Goal: Task Accomplishment & Management: Use online tool/utility

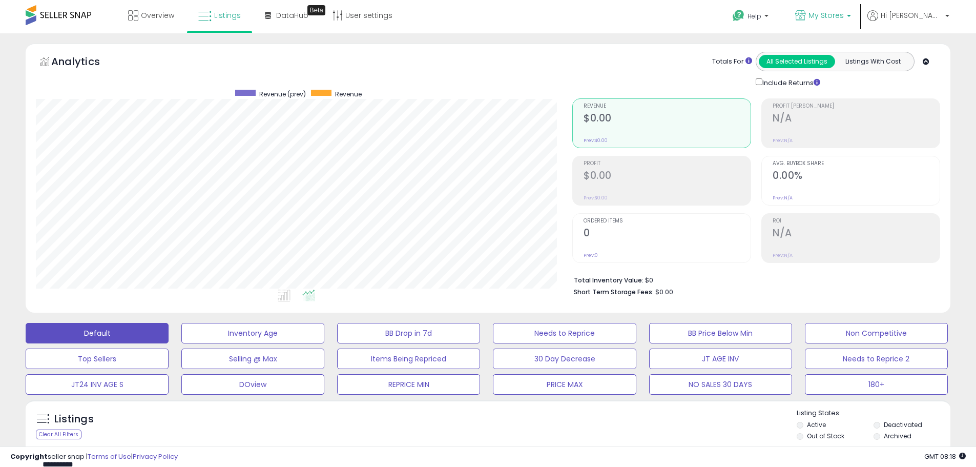
click at [844, 14] on span "My Stores" at bounding box center [825, 15] width 35 height 10
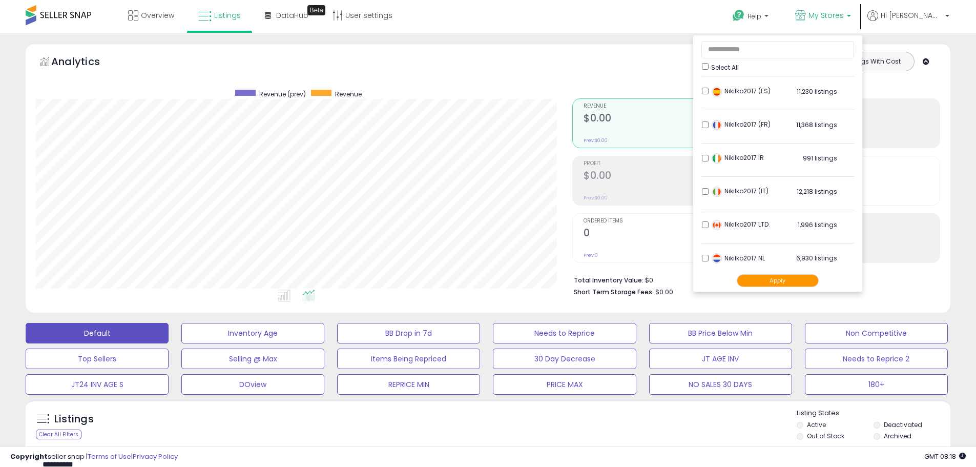
scroll to position [203, 0]
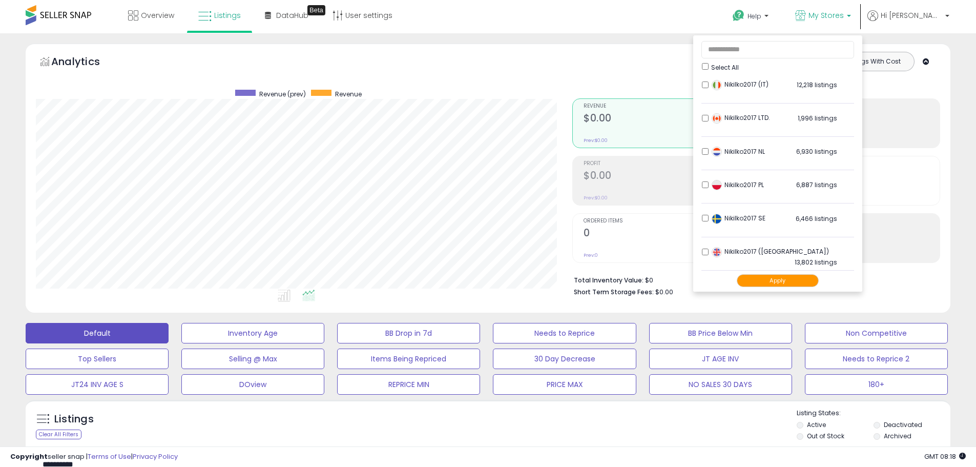
click at [796, 283] on button "Apply" at bounding box center [777, 280] width 82 height 13
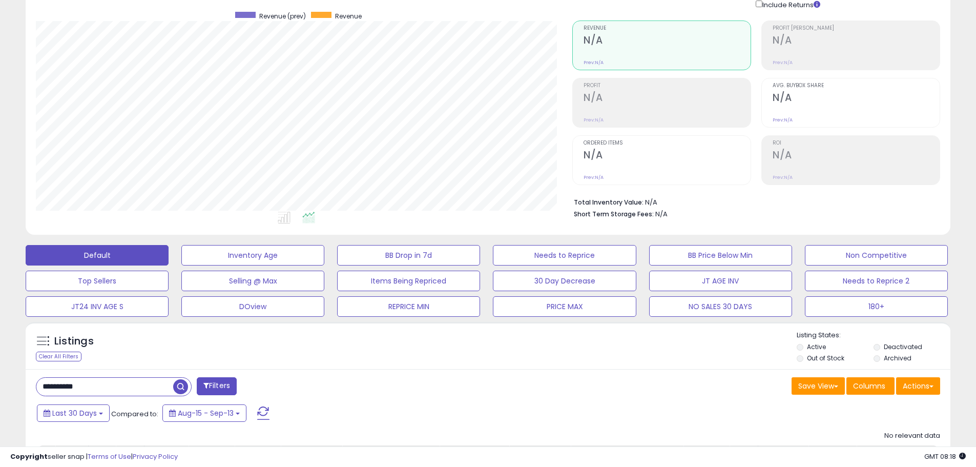
scroll to position [184, 0]
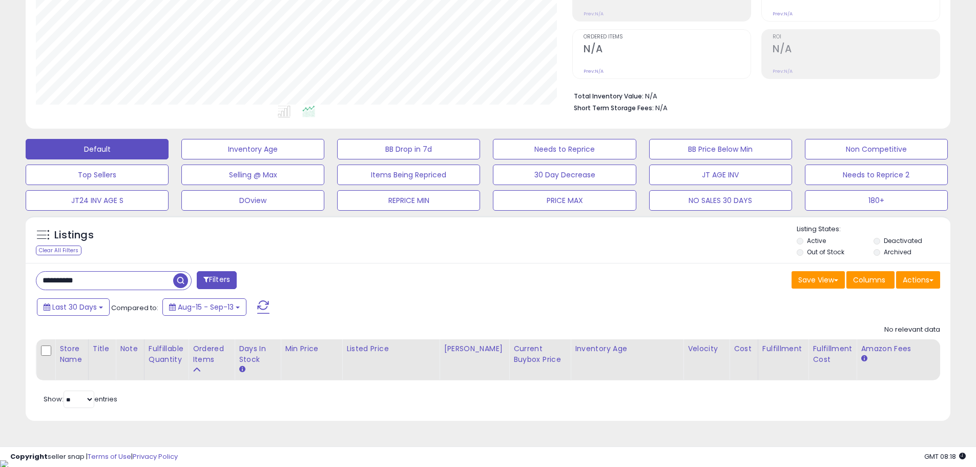
click at [78, 282] on input "**********" at bounding box center [104, 280] width 137 height 18
click at [78, 282] on input "**********" at bounding box center [148, 280] width 225 height 18
paste input "text"
click at [270, 282] on span "button" at bounding box center [269, 280] width 15 height 15
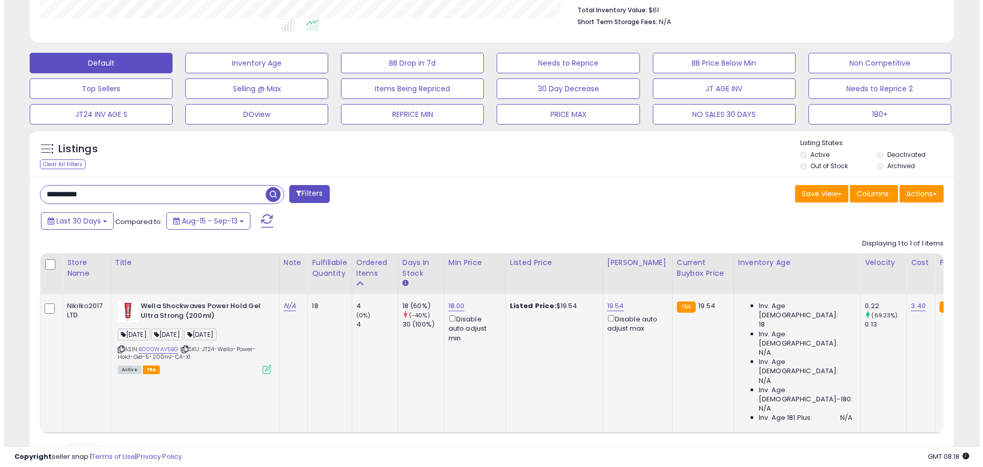
scroll to position [210, 536]
click at [260, 371] on icon at bounding box center [263, 369] width 9 height 9
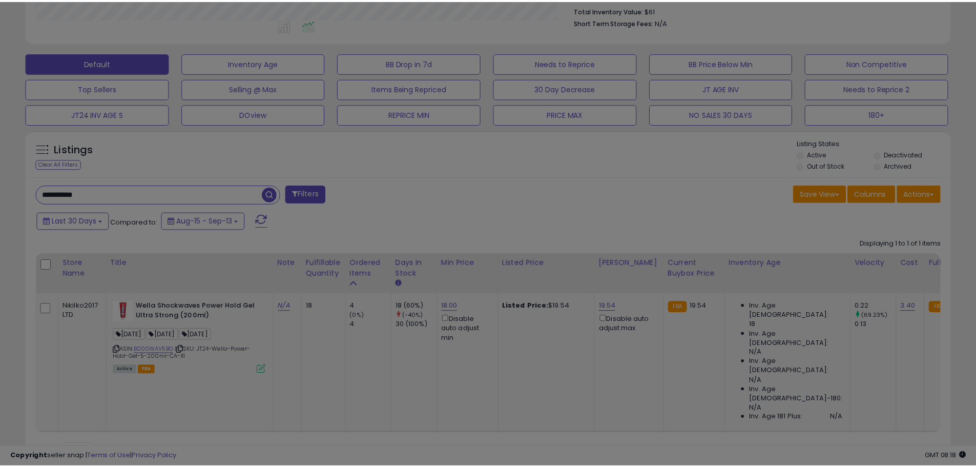
scroll to position [210, 541]
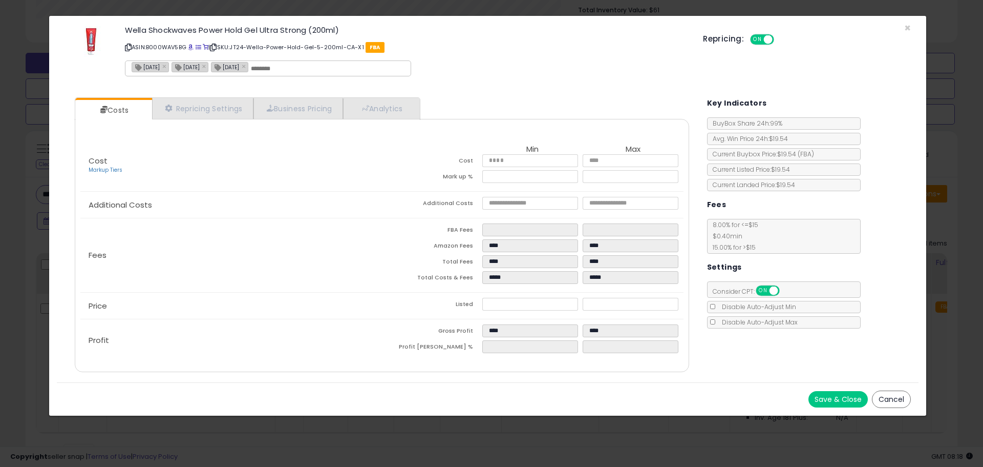
click at [903, 26] on div "Wella Shockwaves Power Hold Gel Ultra Strong (200ml) ASIN: B000WAV5BG | SKU: JT…" at bounding box center [488, 53] width 862 height 58
click at [902, 27] on div "Wella Shockwaves Power Hold Gel Ultra Strong (200ml) ASIN: B000WAV5BG | SKU: JT…" at bounding box center [488, 53] width 862 height 58
click at [905, 27] on span "×" at bounding box center [907, 27] width 7 height 15
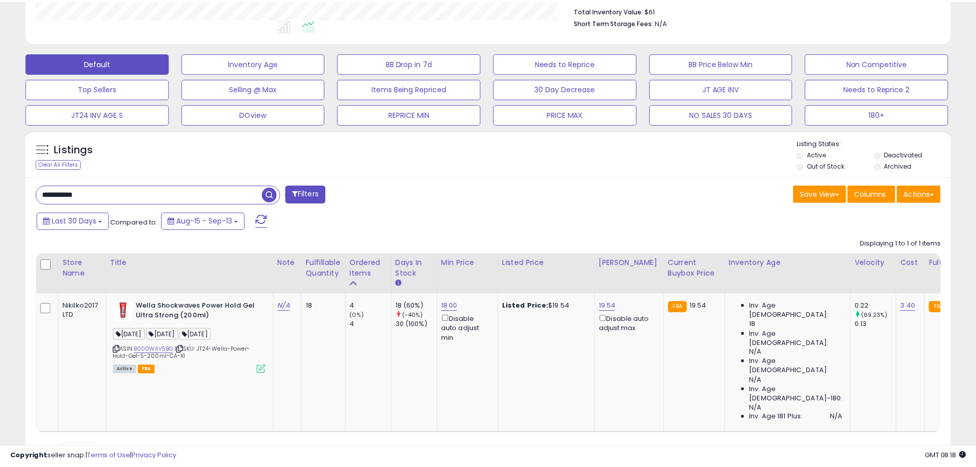
scroll to position [511944, 511618]
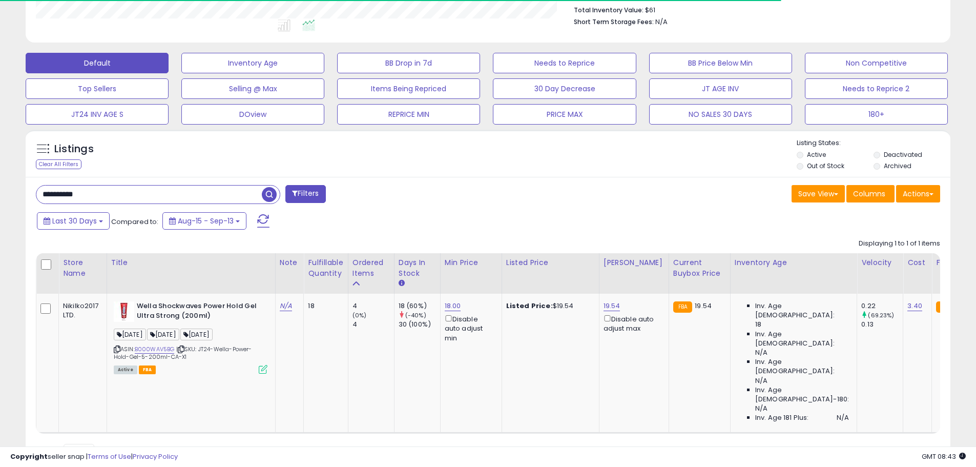
click at [56, 195] on input "**********" at bounding box center [148, 194] width 225 height 18
paste input "text"
click at [267, 188] on span "button" at bounding box center [269, 194] width 15 height 15
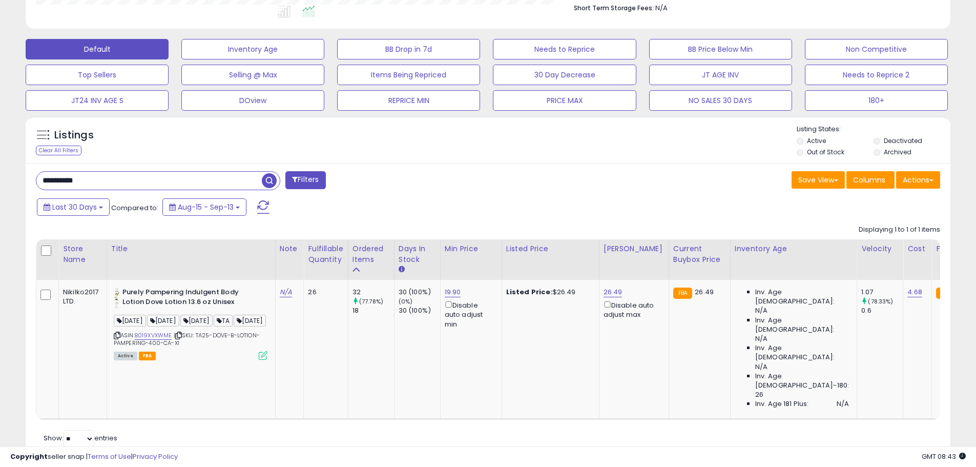
scroll to position [210, 536]
click at [70, 177] on input "**********" at bounding box center [148, 181] width 225 height 18
paste input "text"
type input "**********"
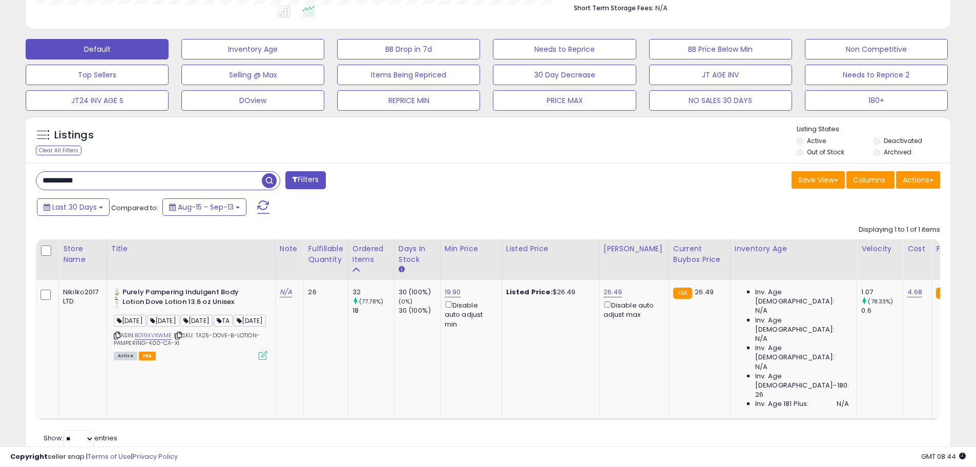
click at [267, 188] on span at bounding box center [271, 181] width 18 height 18
click at [269, 186] on span "button" at bounding box center [269, 180] width 15 height 15
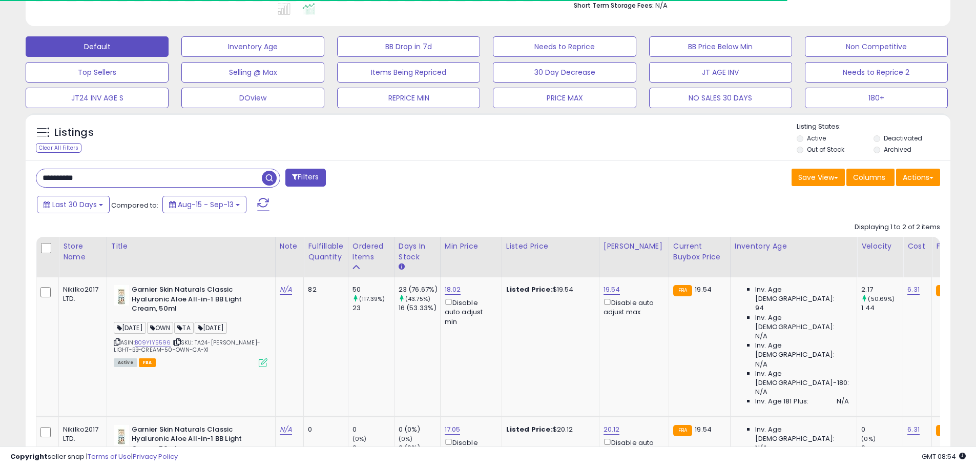
click at [0, 176] on div "**********" at bounding box center [488, 191] width 976 height 888
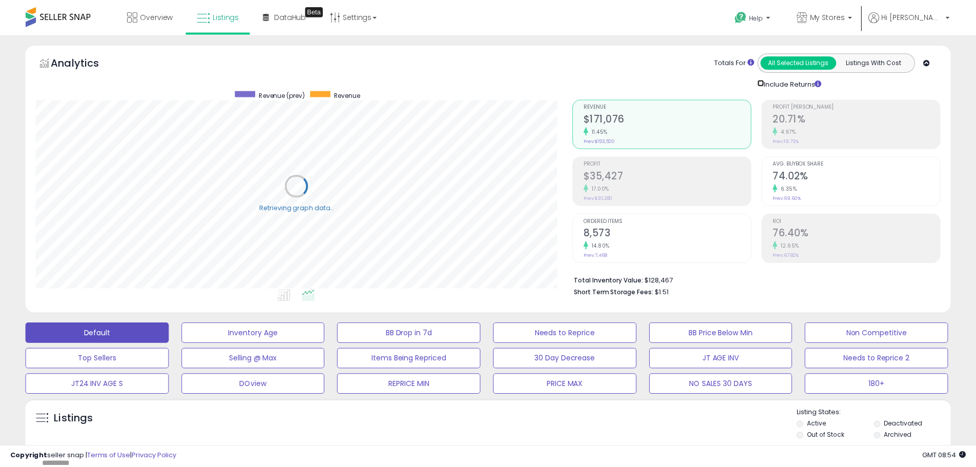
scroll to position [511944, 511618]
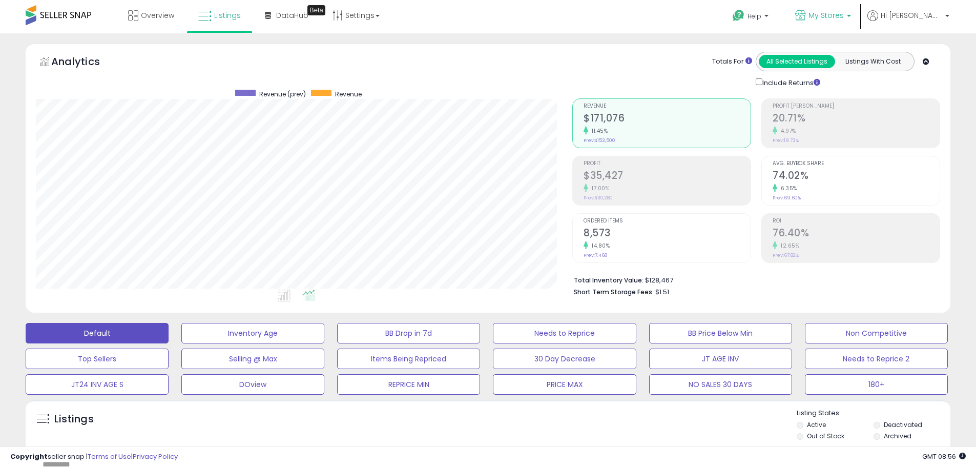
click at [844, 18] on span "My Stores" at bounding box center [825, 15] width 35 height 10
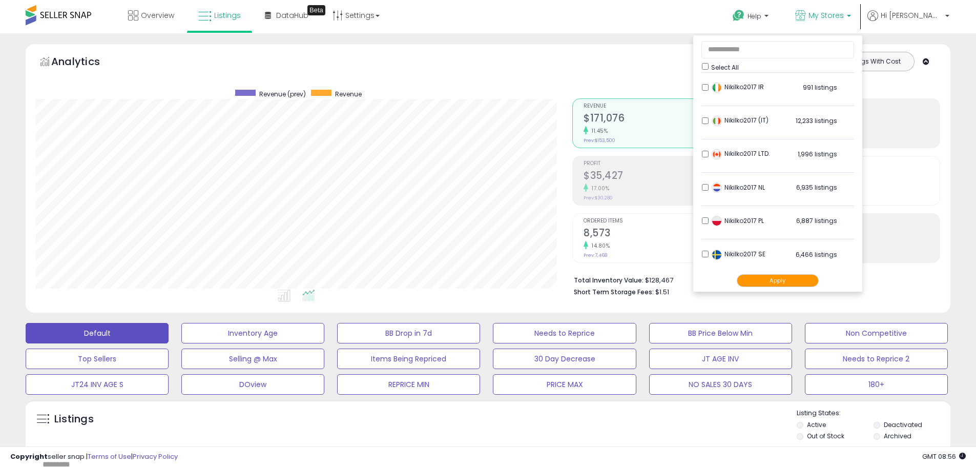
scroll to position [203, 0]
drag, startPoint x: 824, startPoint y: 282, endPoint x: 864, endPoint y: 267, distance: 43.1
click at [818, 280] on button "Apply" at bounding box center [777, 280] width 82 height 13
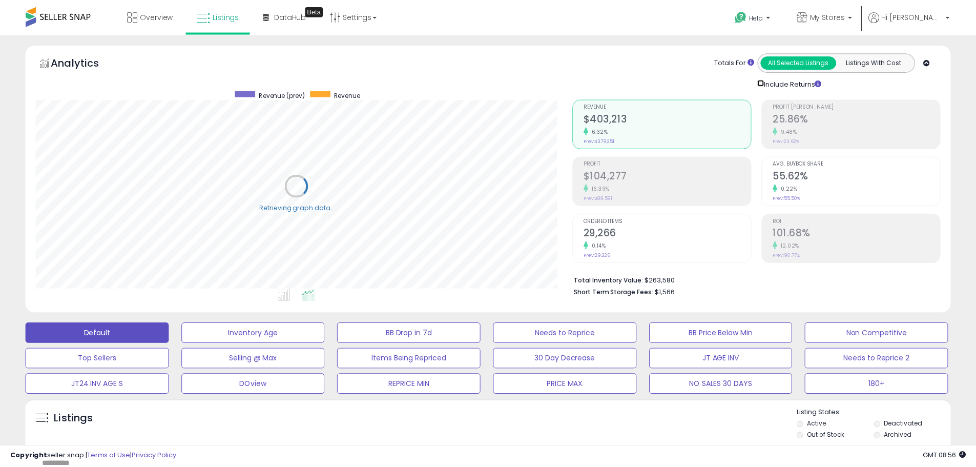
scroll to position [511944, 511618]
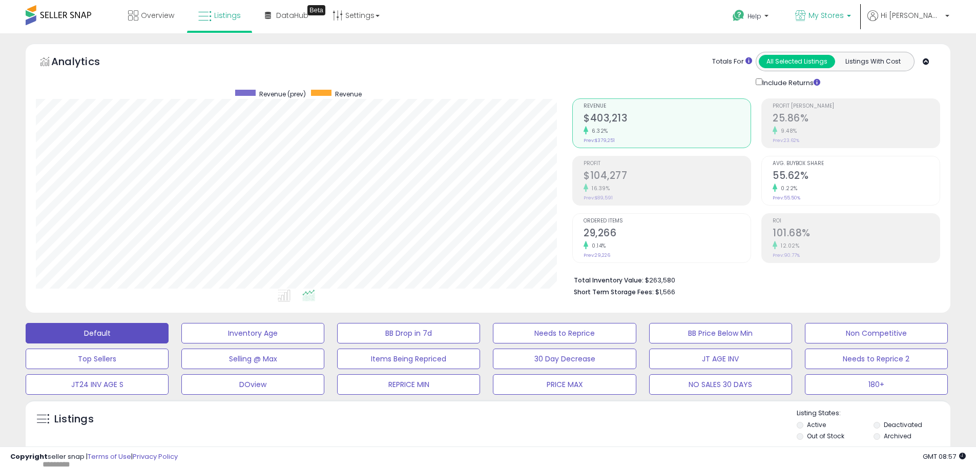
click at [844, 14] on span "My Stores" at bounding box center [825, 15] width 35 height 10
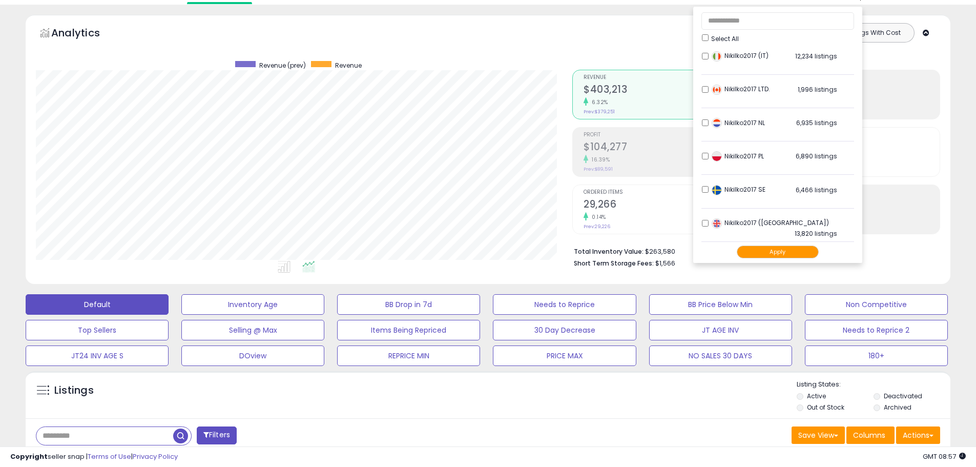
scroll to position [51, 0]
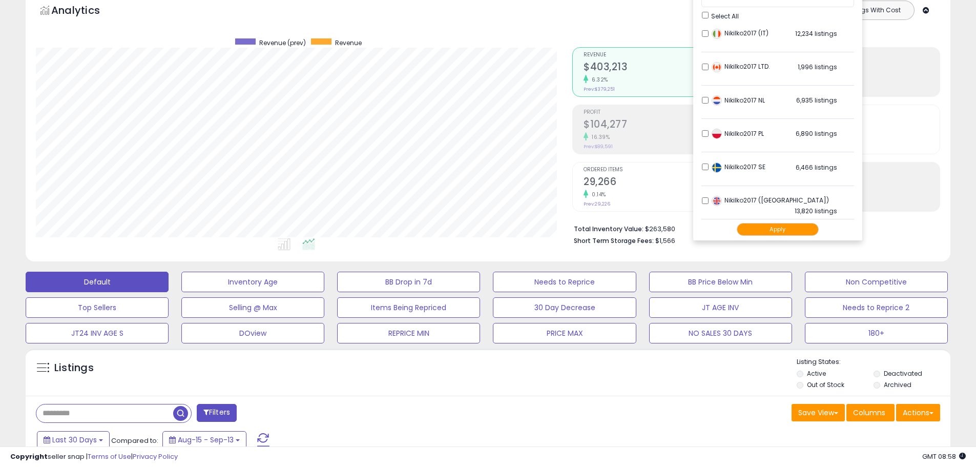
click at [818, 229] on button "Apply" at bounding box center [777, 229] width 82 height 13
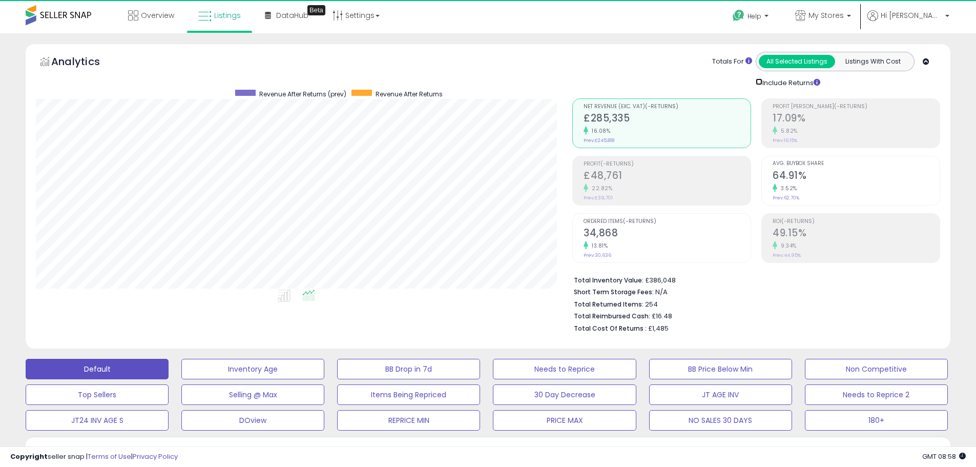
scroll to position [210, 536]
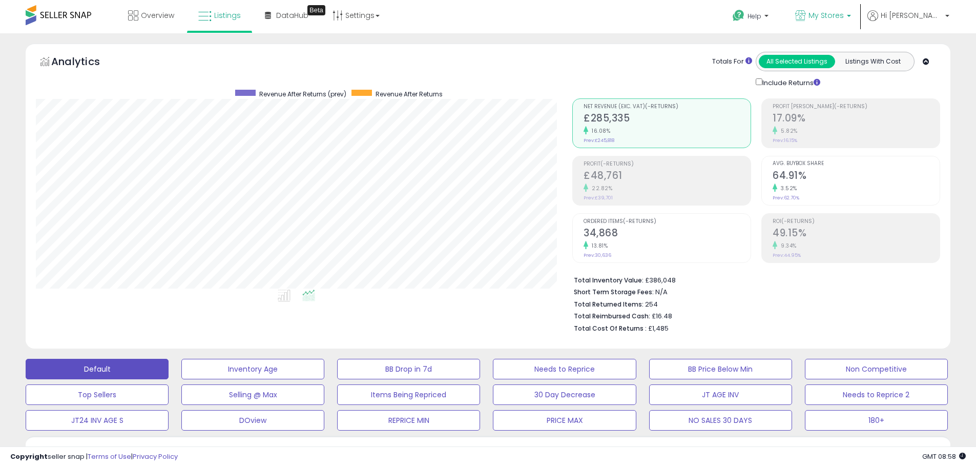
click at [844, 13] on span "My Stores" at bounding box center [825, 15] width 35 height 10
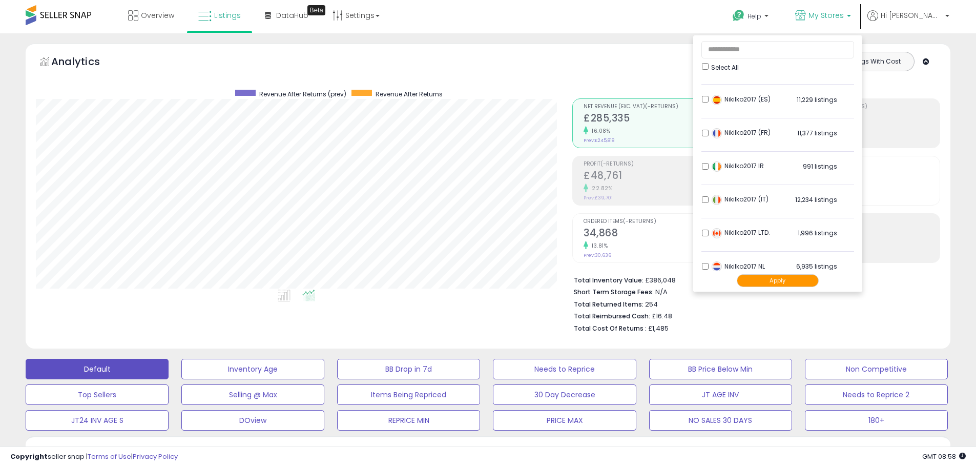
scroll to position [49, 0]
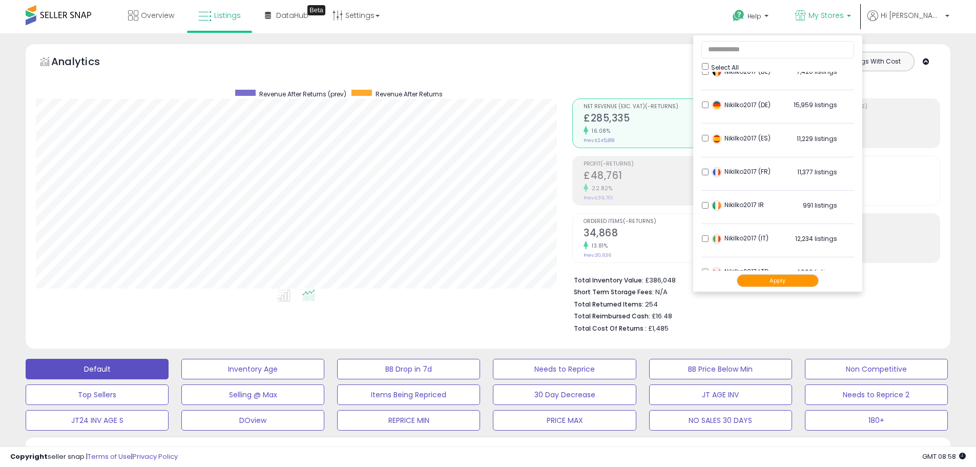
click at [798, 284] on button "Apply" at bounding box center [777, 280] width 82 height 13
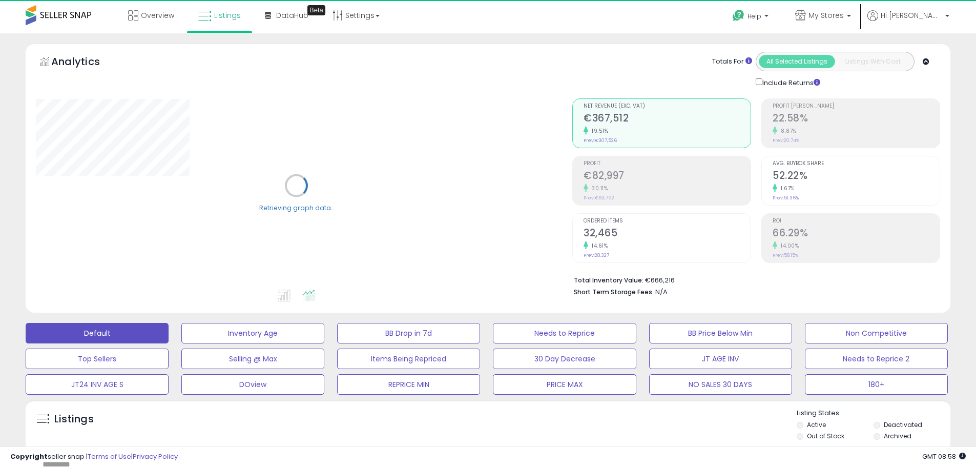
click at [762, 85] on div "Include Returns" at bounding box center [790, 82] width 85 height 12
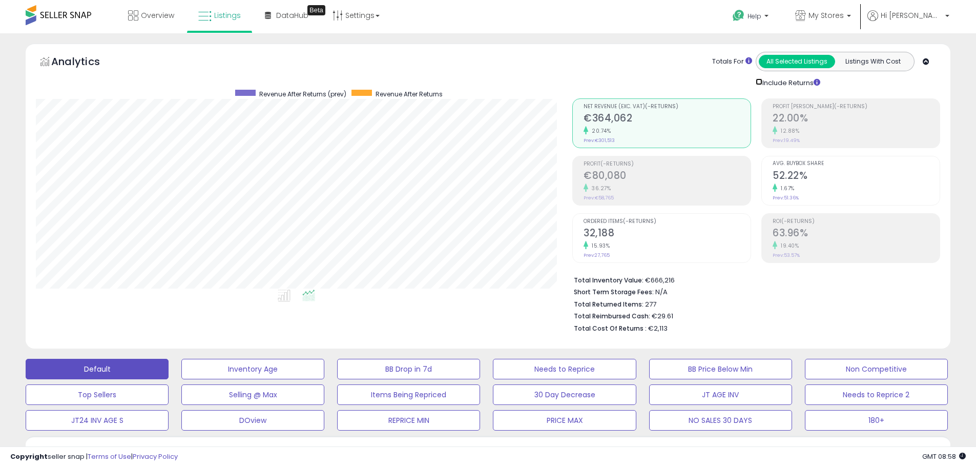
scroll to position [210, 536]
click at [844, 14] on span "My Stores" at bounding box center [825, 15] width 35 height 10
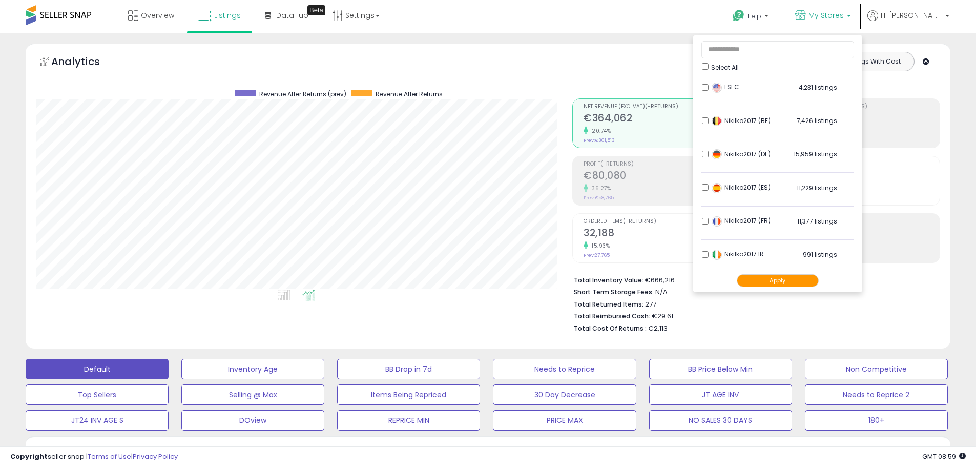
click at [789, 281] on button "Apply" at bounding box center [777, 280] width 82 height 13
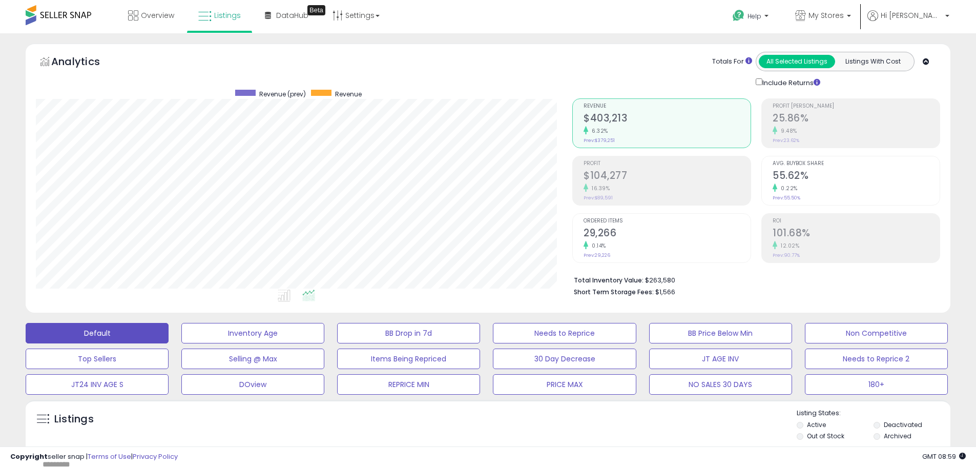
scroll to position [210, 536]
drag, startPoint x: 0, startPoint y: 224, endPoint x: 31, endPoint y: 224, distance: 31.2
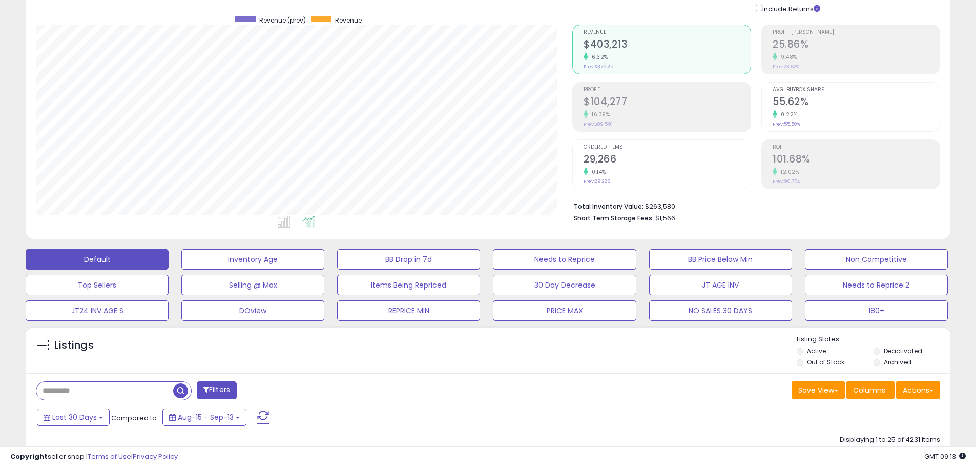
scroll to position [154, 0]
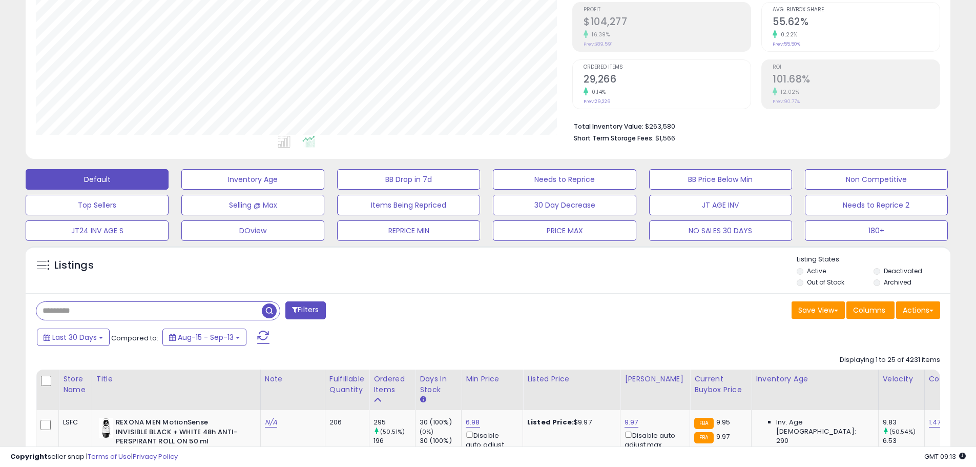
paste input "**********"
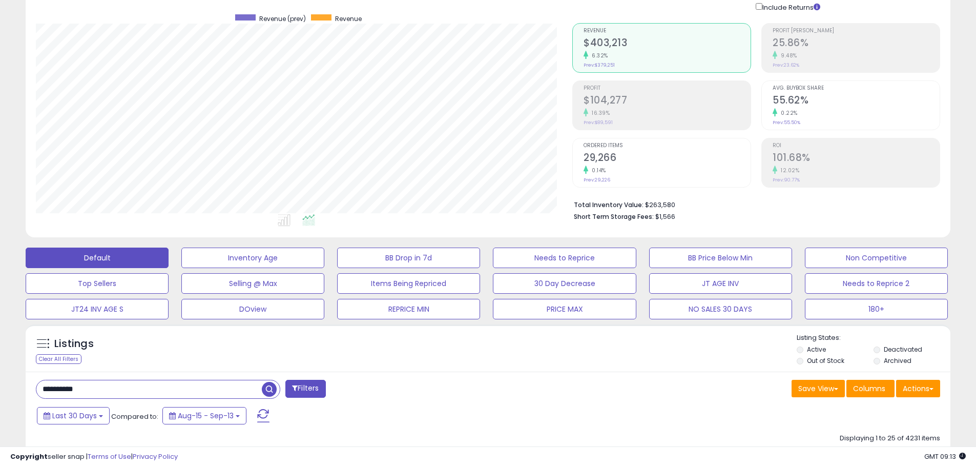
scroll to position [0, 0]
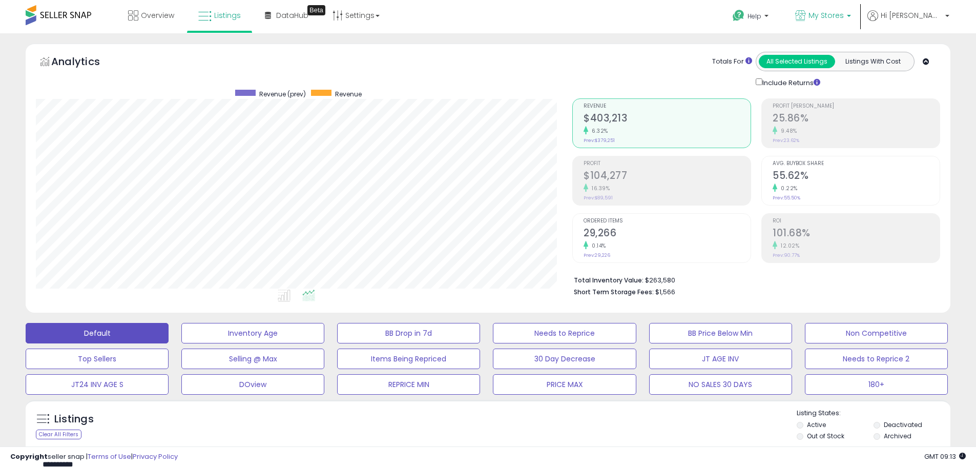
type input "**********"
click at [853, 29] on link "My Stores" at bounding box center [822, 16] width 71 height 33
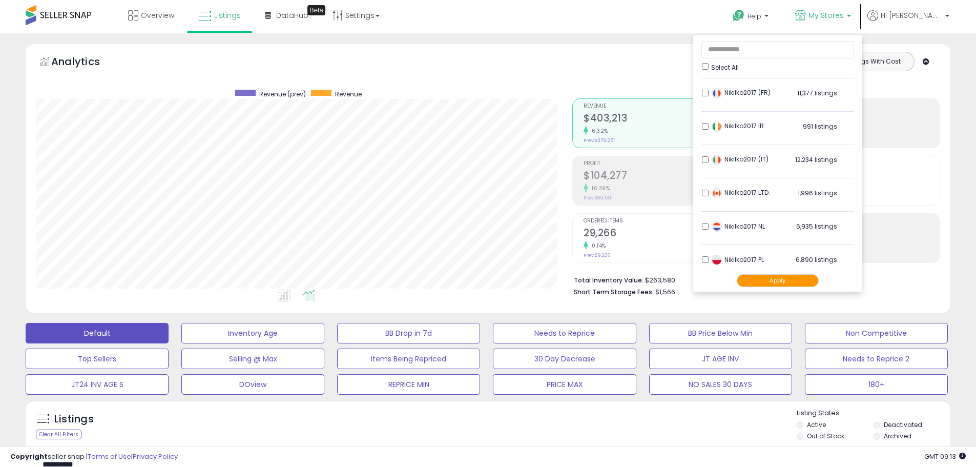
scroll to position [203, 0]
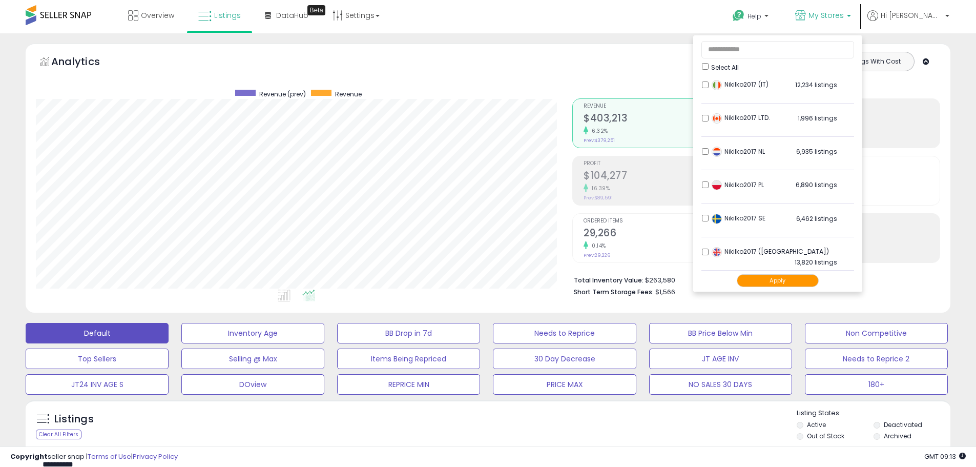
click at [744, 116] on div "Nikilko2017 LTD. 1,996 listings" at bounding box center [773, 120] width 128 height 15
click at [797, 285] on button "Apply" at bounding box center [777, 280] width 82 height 13
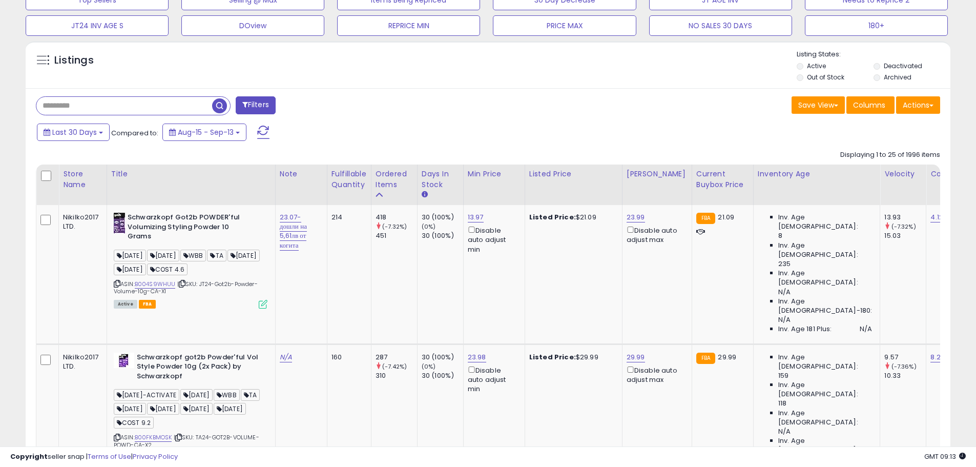
scroll to position [210, 536]
paste input "**********"
drag, startPoint x: 273, startPoint y: 109, endPoint x: 275, endPoint y: 103, distance: 5.8
click at [273, 109] on span "button" at bounding box center [269, 105] width 15 height 15
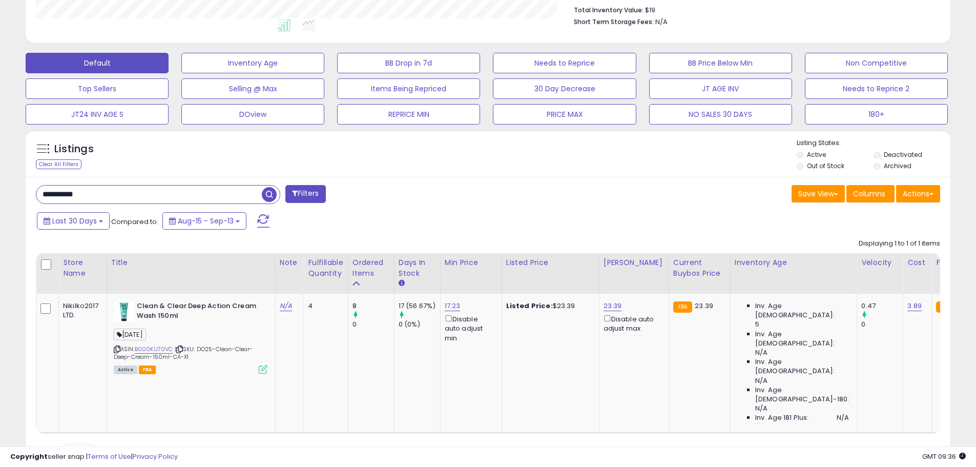
click at [65, 190] on input "**********" at bounding box center [148, 194] width 225 height 18
paste input "text"
click at [271, 189] on span "button" at bounding box center [269, 194] width 15 height 15
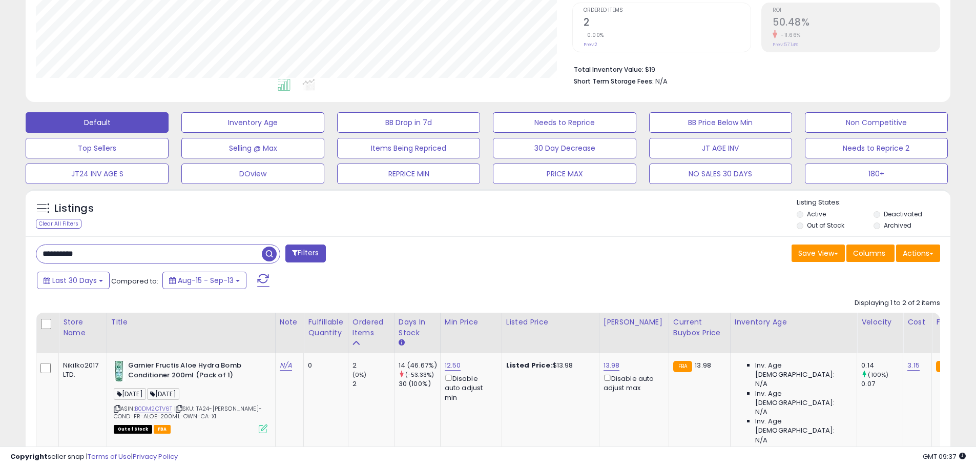
scroll to position [100, 0]
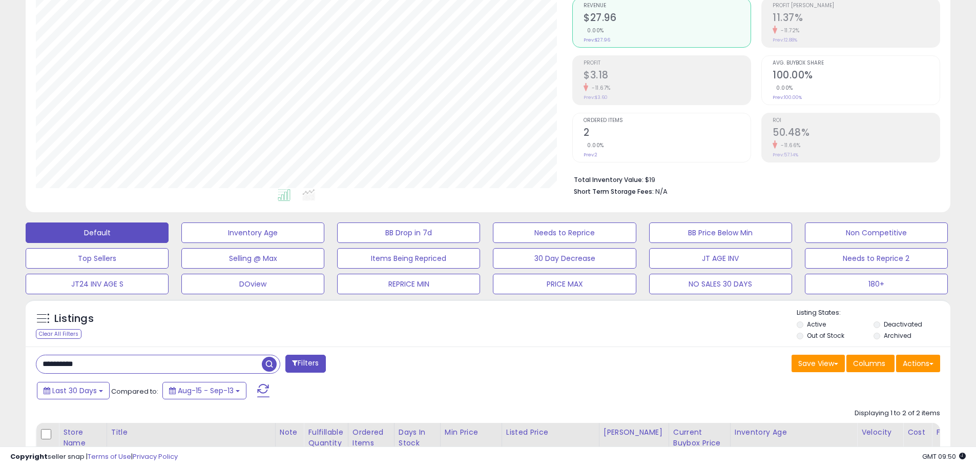
click at [87, 357] on input "**********" at bounding box center [148, 364] width 225 height 18
paste input "text"
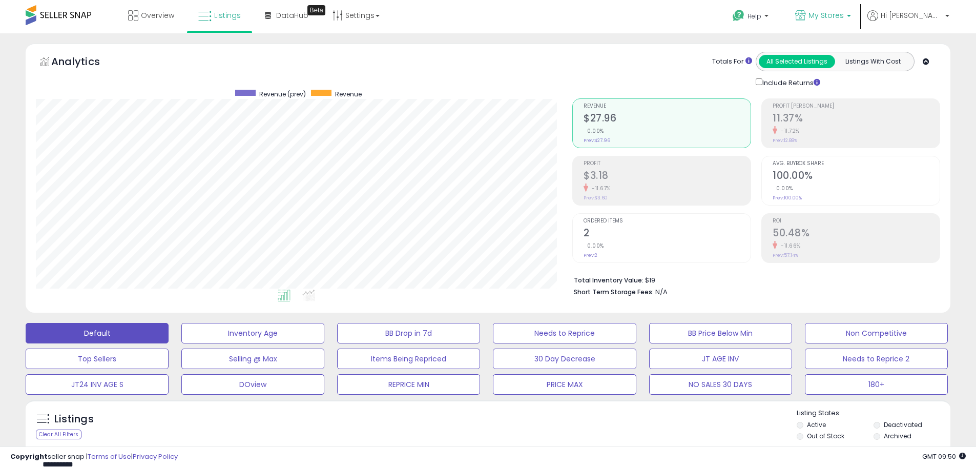
type input "**********"
click at [844, 18] on span "My Stores" at bounding box center [825, 15] width 35 height 10
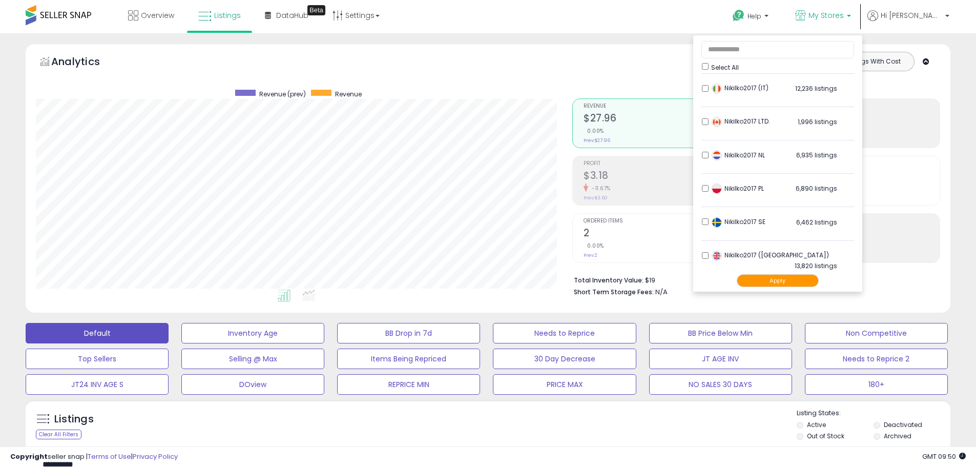
scroll to position [203, 0]
click at [792, 285] on button "Apply" at bounding box center [777, 280] width 82 height 13
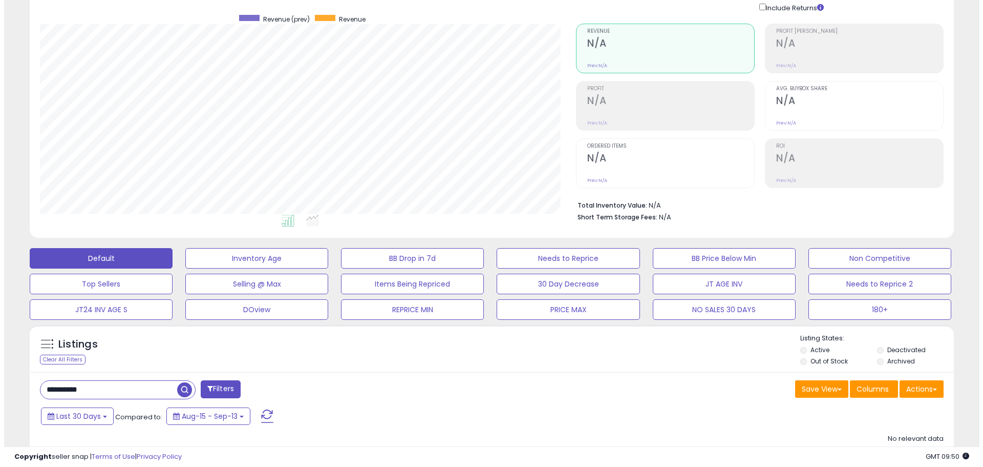
scroll to position [184, 0]
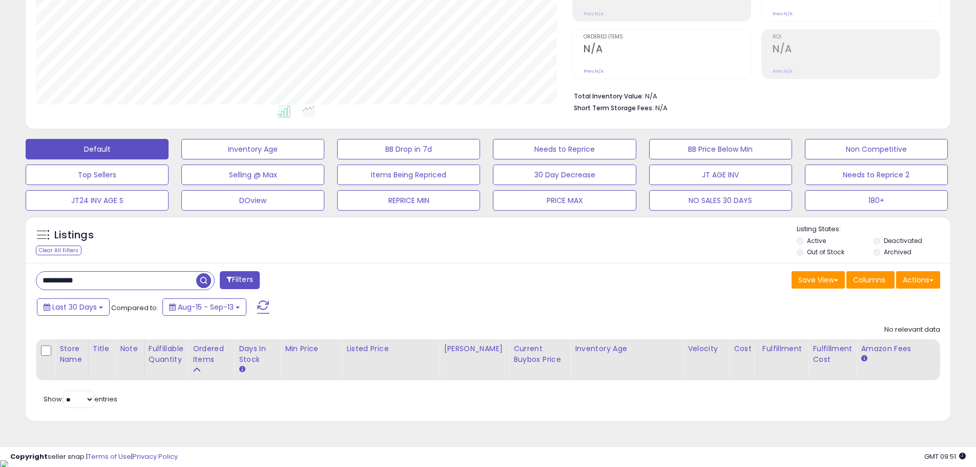
click at [71, 281] on input "**********" at bounding box center [116, 280] width 160 height 18
paste input "text"
type input "**********"
click at [272, 279] on span "button" at bounding box center [269, 280] width 15 height 15
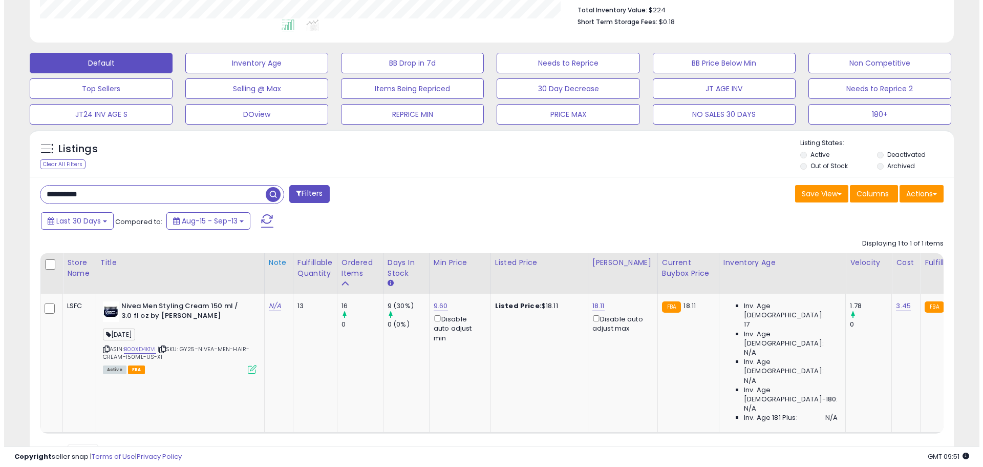
scroll to position [210, 536]
click at [250, 368] on icon at bounding box center [248, 369] width 9 height 9
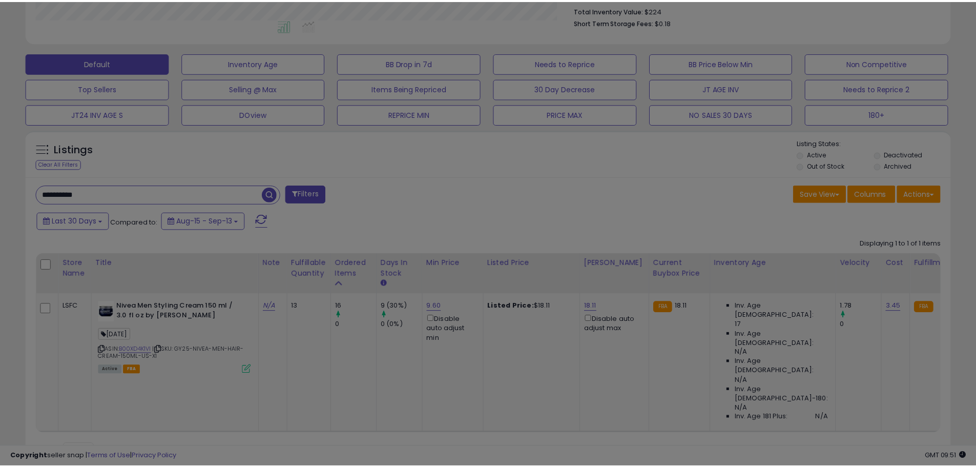
scroll to position [210, 541]
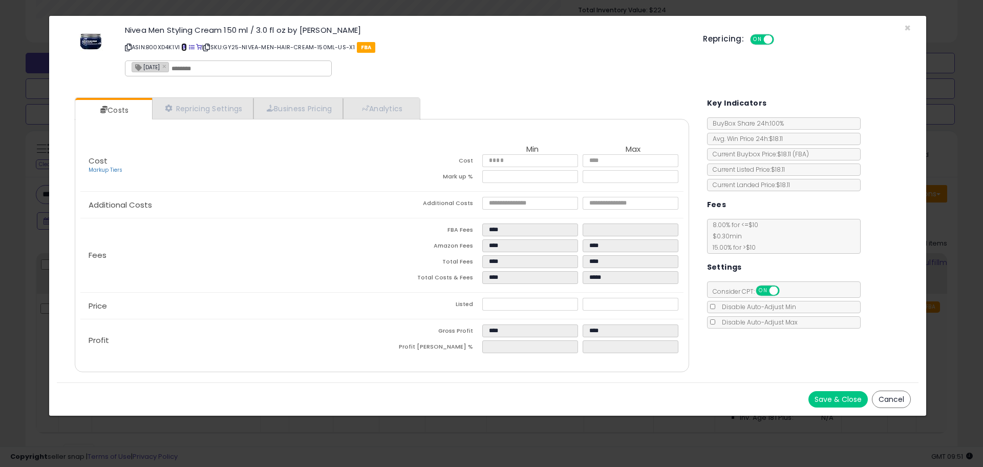
click at [187, 45] on span at bounding box center [184, 48] width 6 height 6
click at [909, 28] on span "×" at bounding box center [907, 27] width 7 height 15
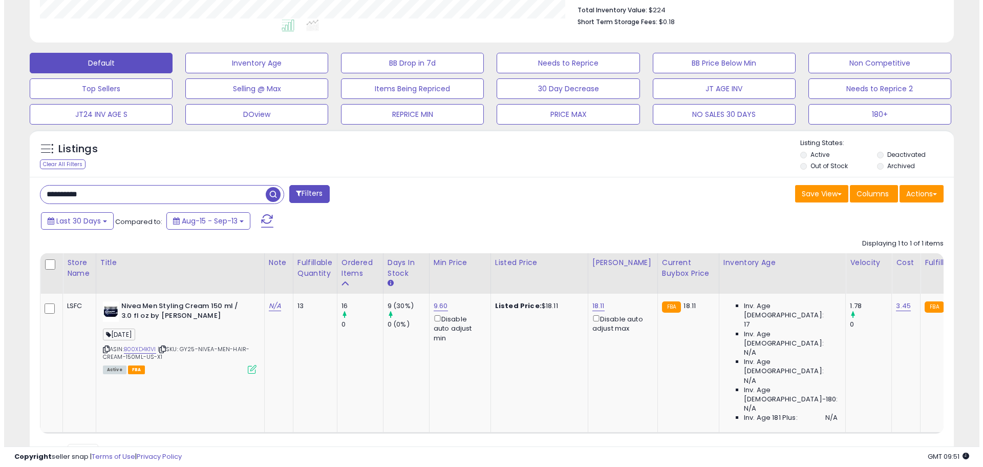
scroll to position [511944, 511618]
click at [247, 366] on icon at bounding box center [248, 369] width 9 height 9
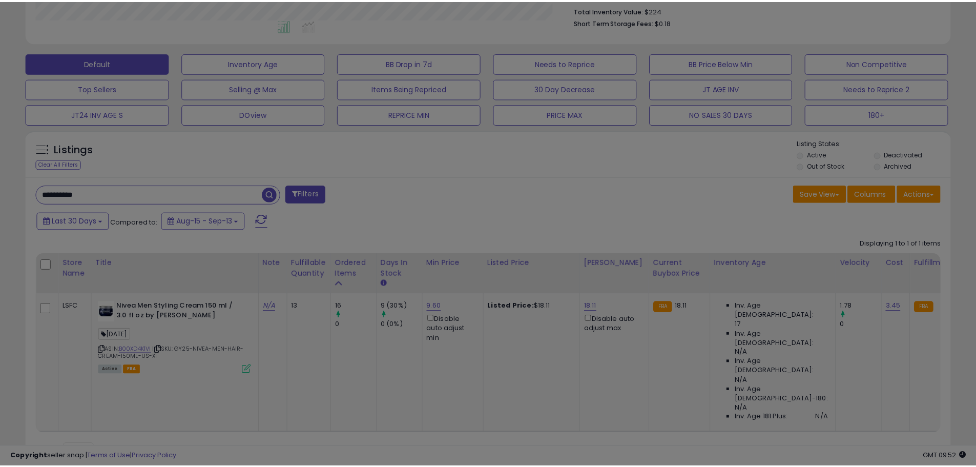
scroll to position [210, 541]
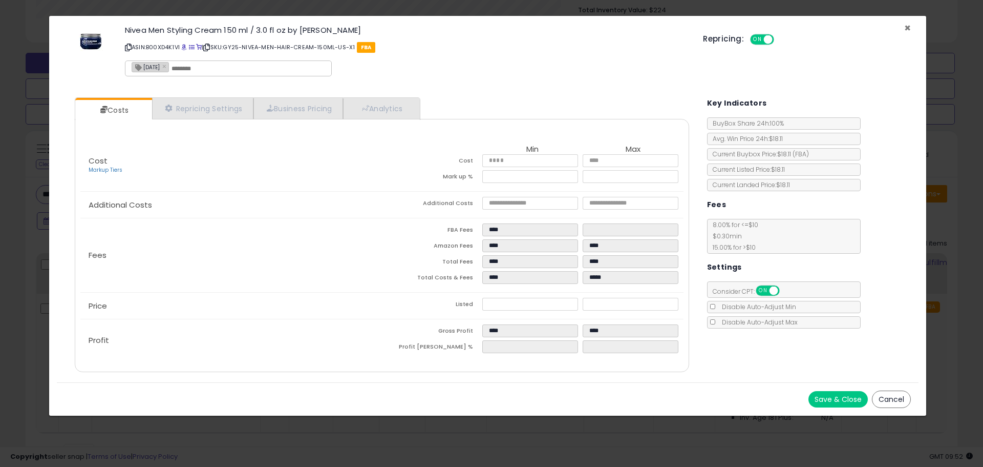
click at [911, 27] on span "×" at bounding box center [907, 27] width 7 height 15
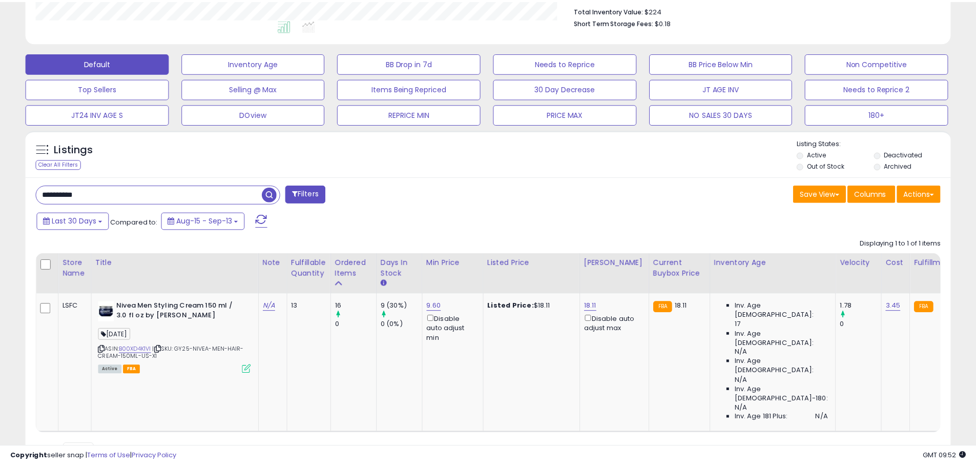
scroll to position [511944, 511618]
